Goal: Task Accomplishment & Management: Manage account settings

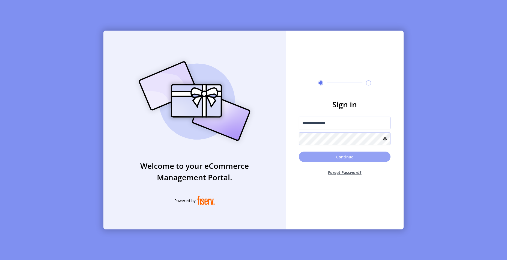
click at [344, 154] on button "Continue" at bounding box center [345, 156] width 92 height 10
